Goal: Check status: Check status

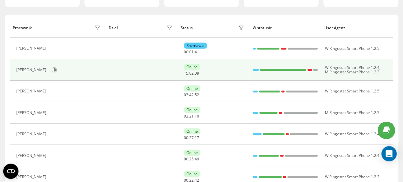
scroll to position [64, 0]
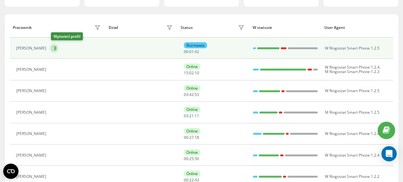
click at [57, 48] on icon at bounding box center [54, 48] width 5 height 5
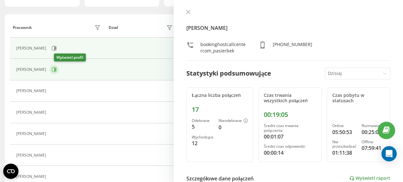
click at [56, 68] on icon at bounding box center [55, 69] width 2 height 3
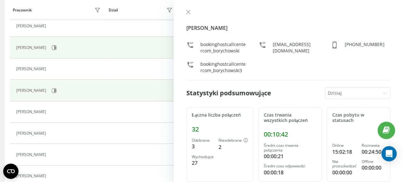
scroll to position [96, 0]
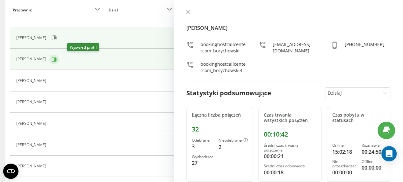
click at [56, 58] on icon at bounding box center [55, 59] width 2 height 3
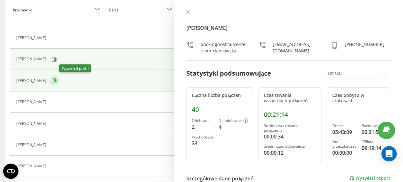
click at [56, 80] on icon at bounding box center [55, 80] width 2 height 3
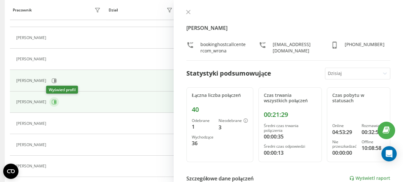
click at [54, 101] on icon at bounding box center [55, 102] width 2 height 3
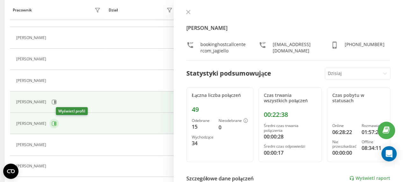
click at [56, 123] on icon at bounding box center [55, 123] width 2 height 3
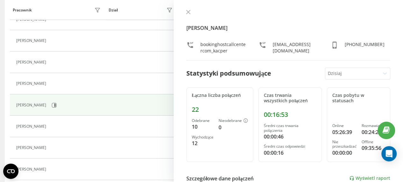
scroll to position [127, 0]
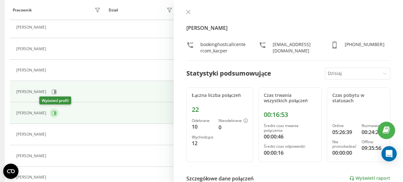
click at [52, 113] on icon at bounding box center [54, 113] width 5 height 5
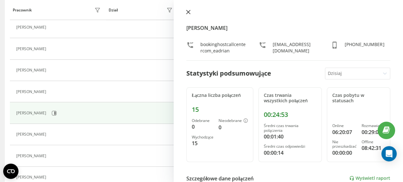
click at [187, 12] on icon at bounding box center [188, 12] width 4 height 4
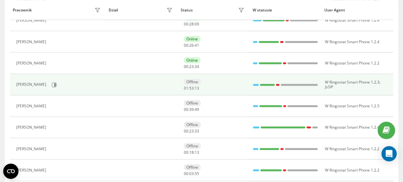
scroll to position [191, 0]
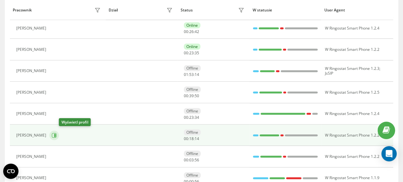
click at [57, 133] on icon at bounding box center [54, 135] width 5 height 5
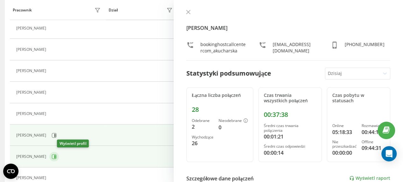
click at [56, 156] on icon at bounding box center [55, 156] width 2 height 3
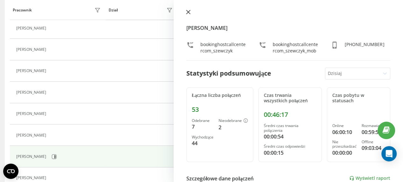
click at [189, 11] on icon at bounding box center [188, 12] width 4 height 4
